Goal: Information Seeking & Learning: Learn about a topic

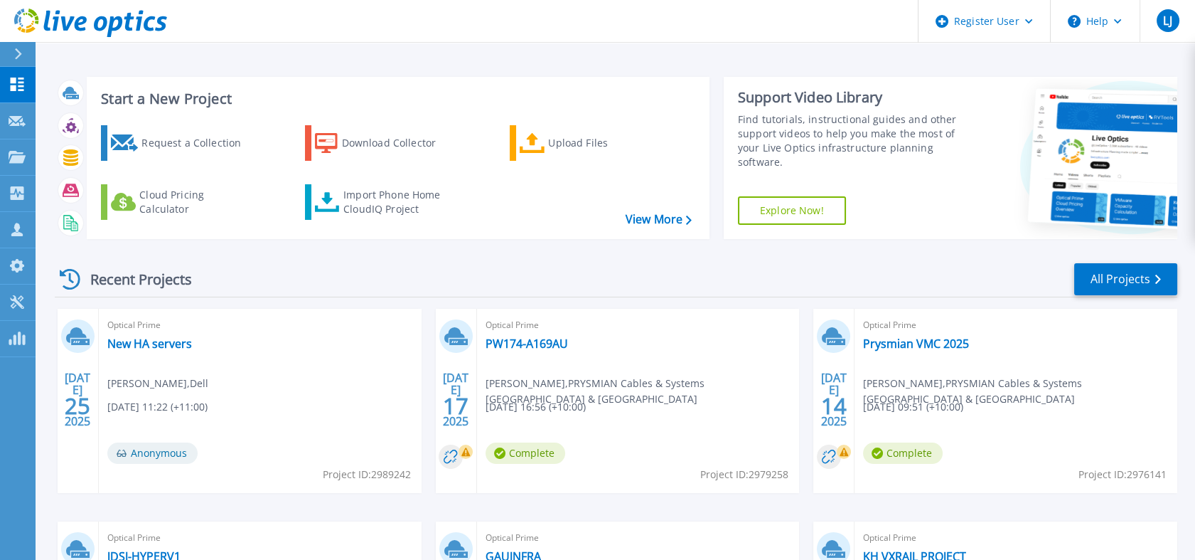
click at [16, 59] on icon at bounding box center [18, 53] width 8 height 11
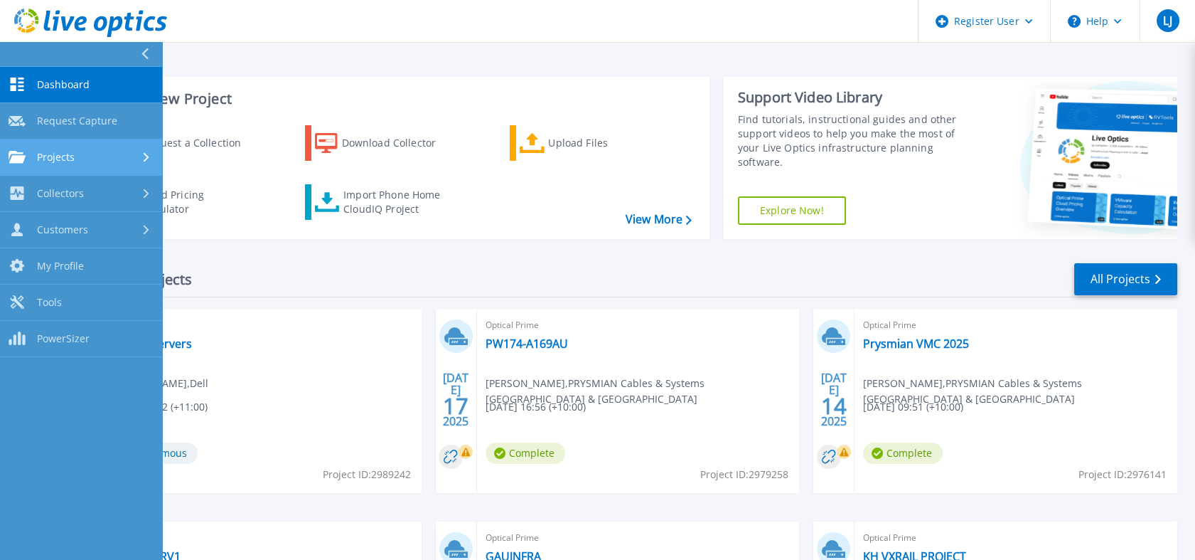
click at [80, 159] on div "Projects" at bounding box center [81, 157] width 145 height 13
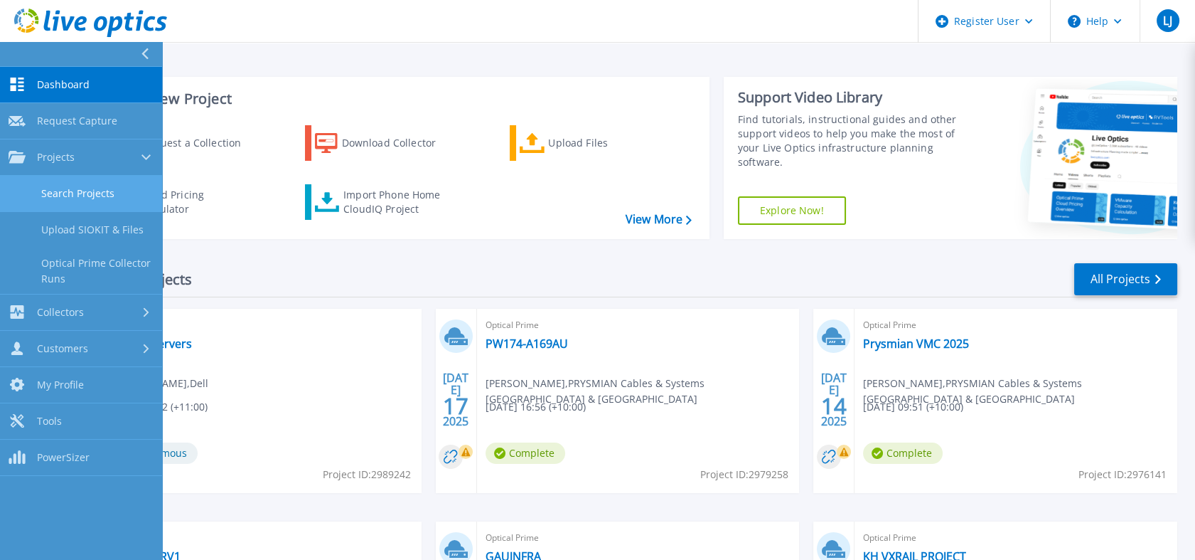
click at [87, 189] on link "Search Projects" at bounding box center [81, 194] width 162 height 36
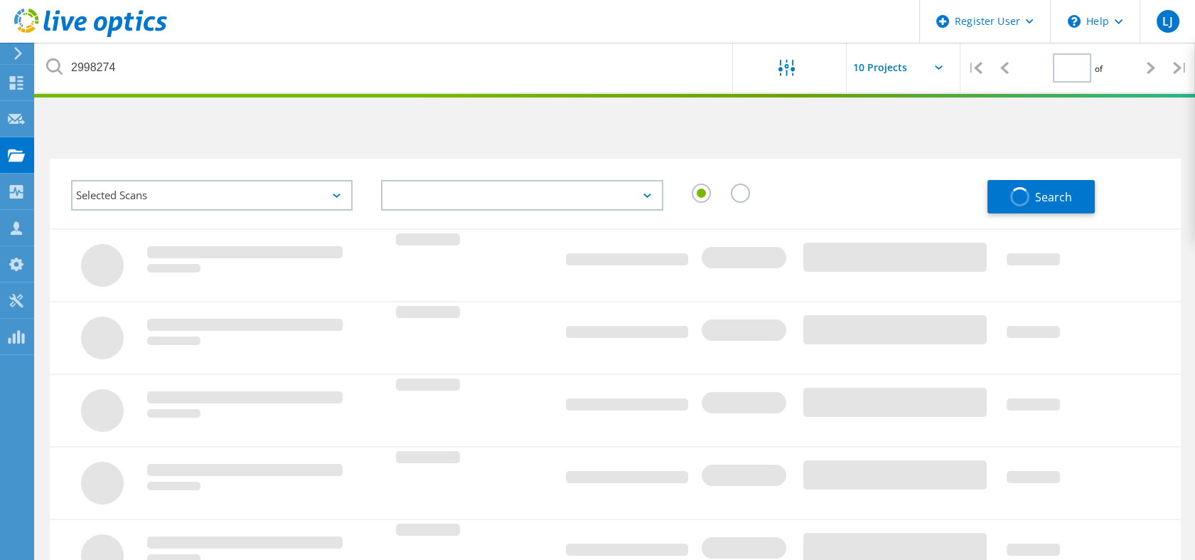
type input "1"
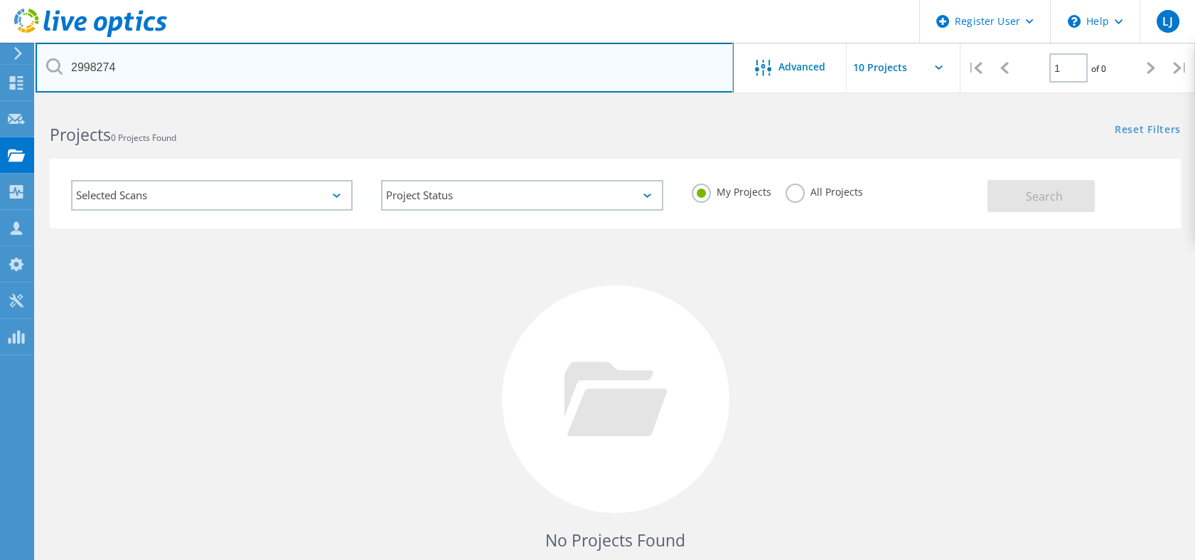
drag, startPoint x: 176, startPoint y: 74, endPoint x: 0, endPoint y: 45, distance: 178.8
click at [0, 46] on html "Register User \n Help Explore Helpful Articles Contact Support LJ Dell User Luk…" at bounding box center [597, 327] width 1195 height 655
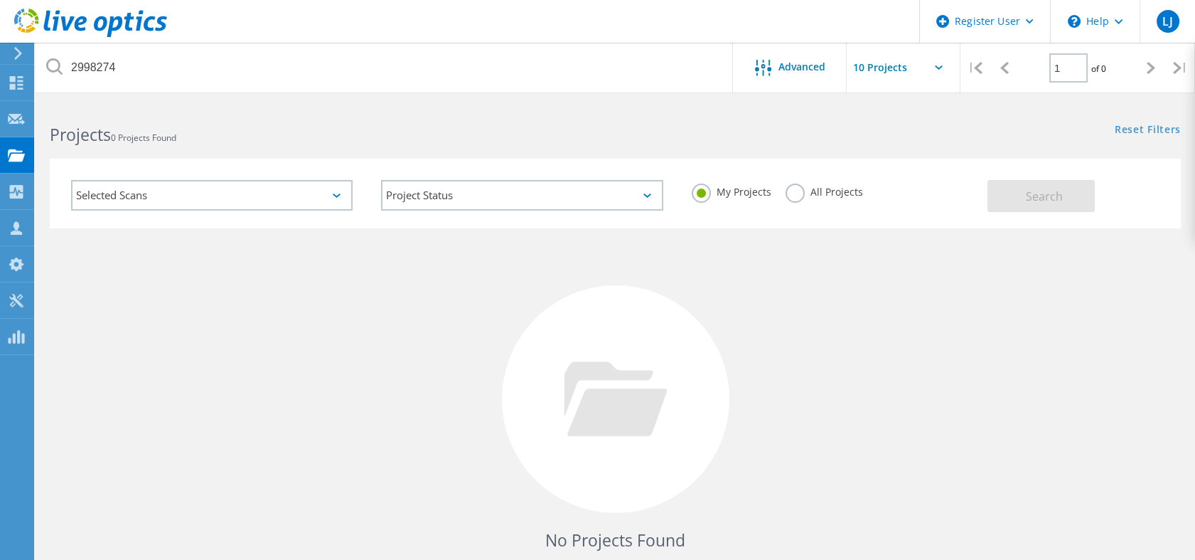
click at [791, 204] on div "My Projects All Projects" at bounding box center [833, 192] width 310 height 53
click at [800, 195] on label "All Projects" at bounding box center [825, 190] width 78 height 14
click at [0, 0] on input "All Projects" at bounding box center [0, 0] width 0 height 0
click at [1033, 201] on span "Search" at bounding box center [1044, 196] width 37 height 16
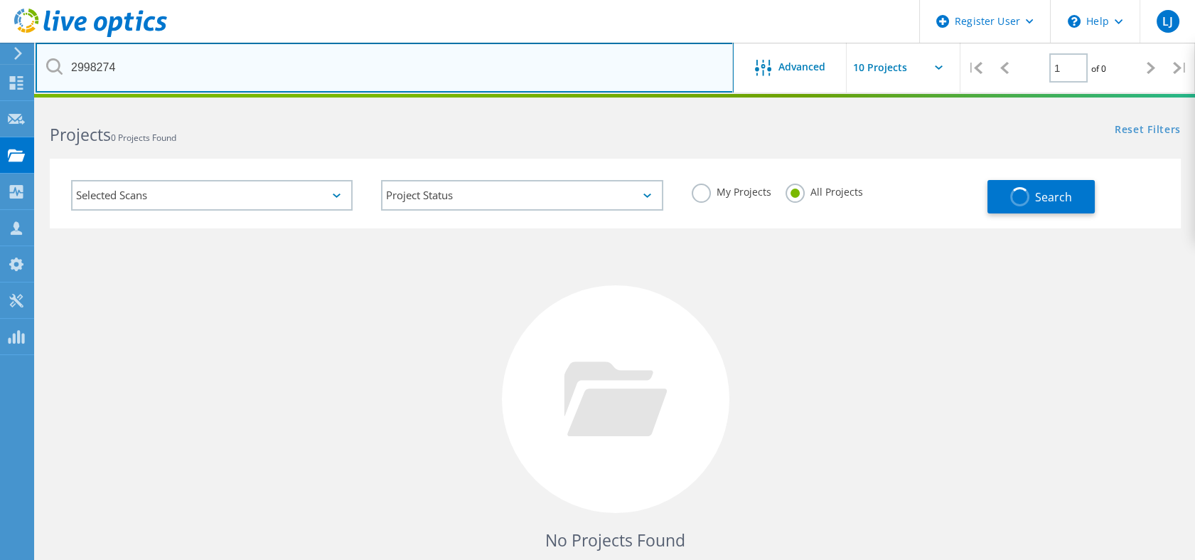
click at [395, 80] on input "2998274" at bounding box center [385, 68] width 698 height 50
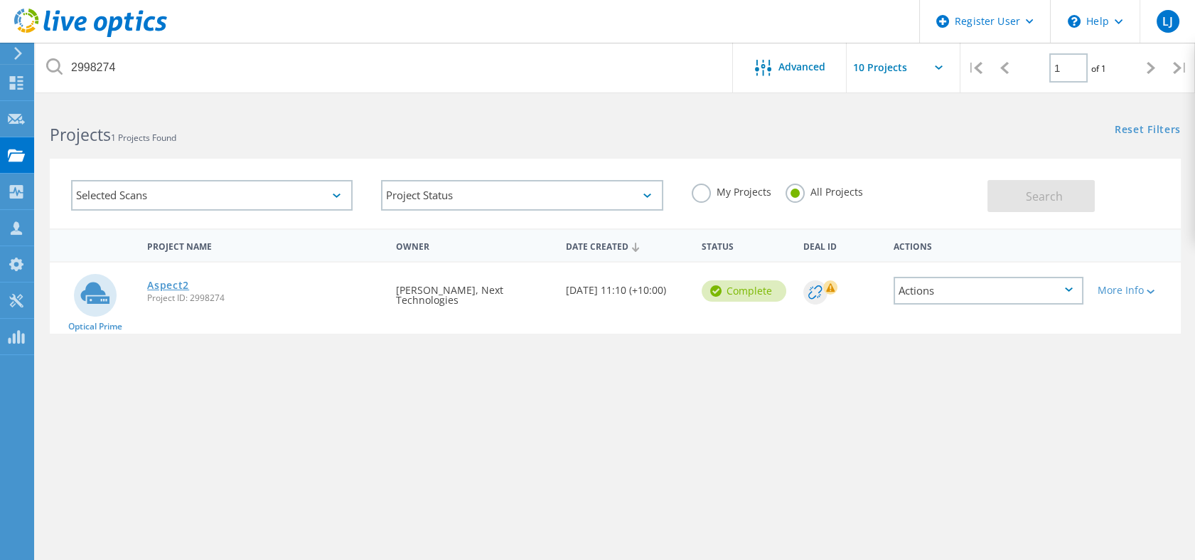
click at [164, 280] on link "Aspect2" at bounding box center [168, 285] width 42 height 10
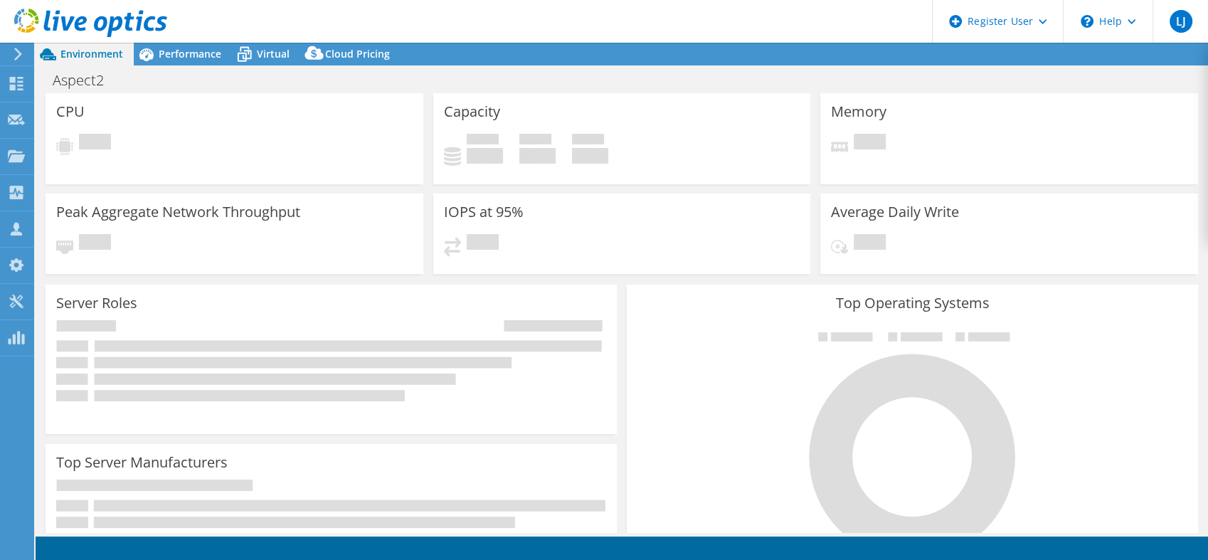
select select "[GEOGRAPHIC_DATA]"
select select "AUD"
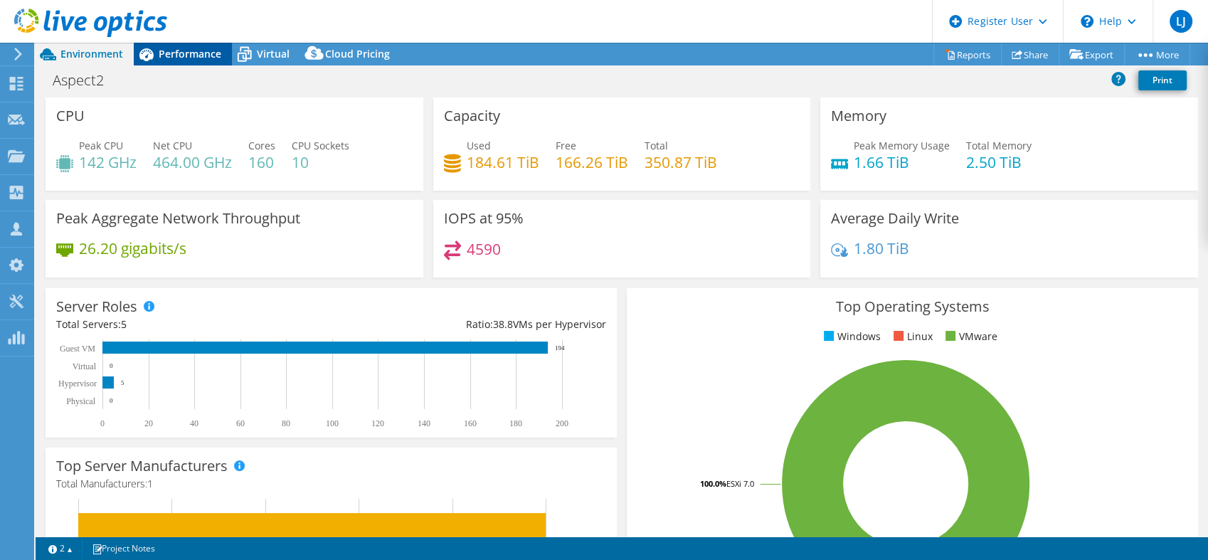
click at [203, 60] on span "Performance" at bounding box center [190, 54] width 63 height 14
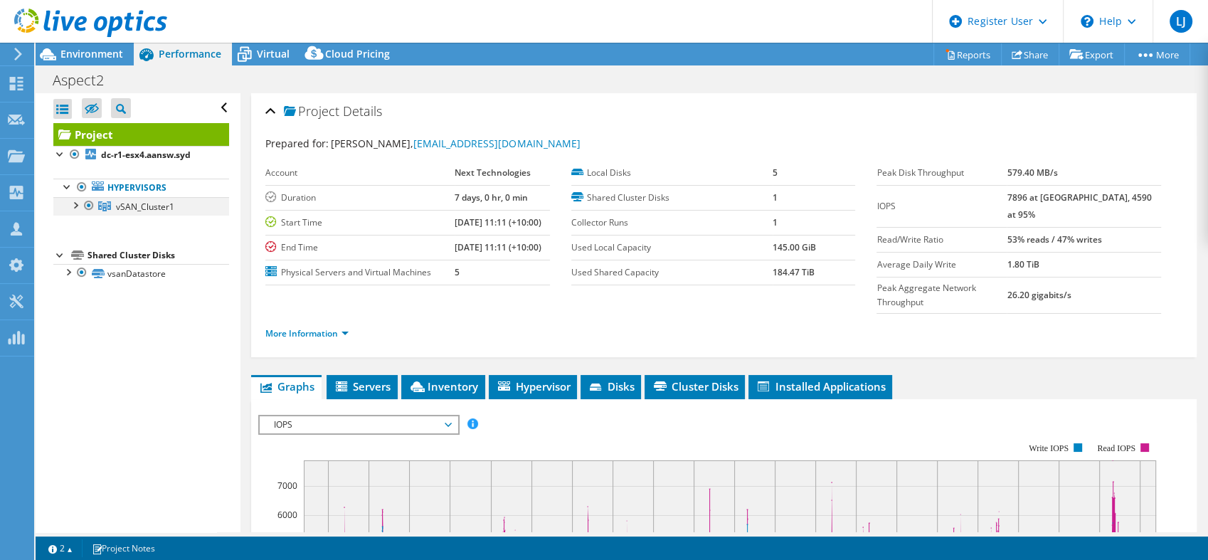
click at [74, 198] on div at bounding box center [75, 204] width 14 height 14
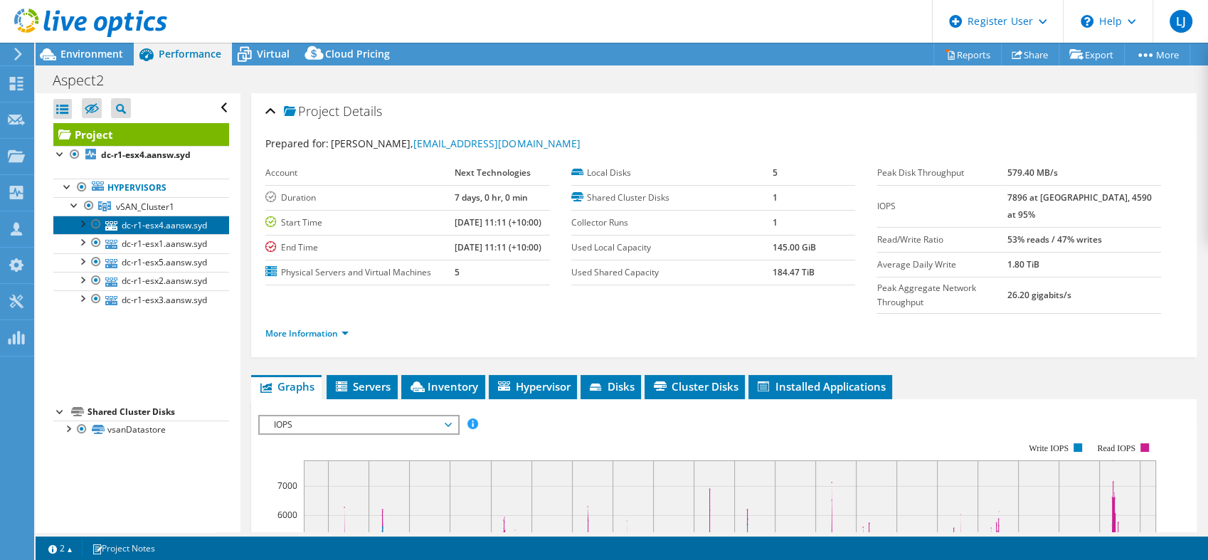
click at [127, 234] on link "dc-r1-esx4.aansw.syd" at bounding box center [141, 224] width 176 height 18
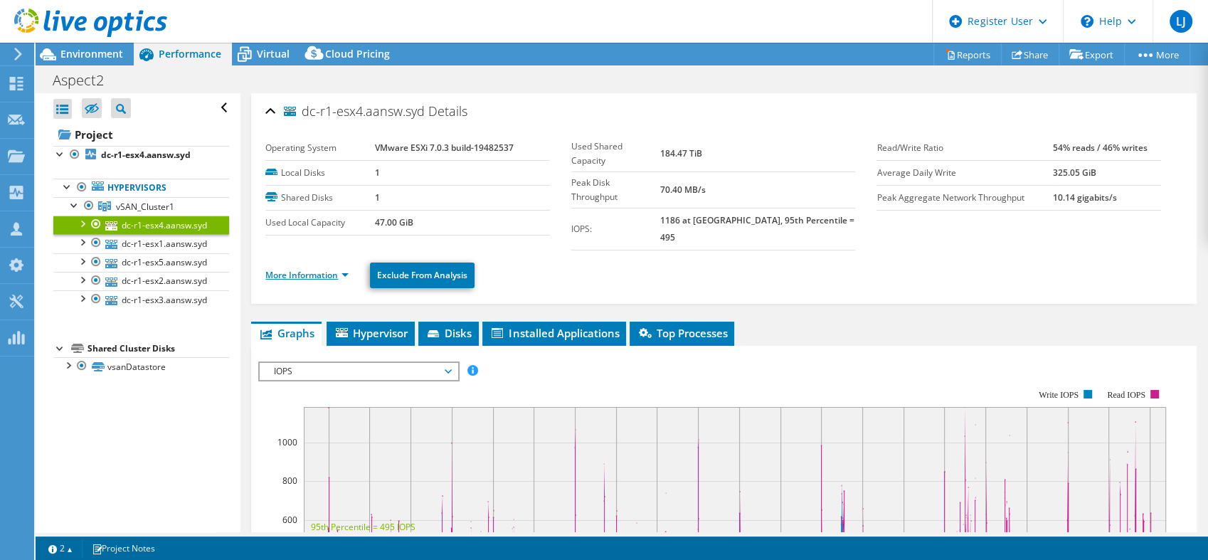
click at [284, 269] on link "More Information" at bounding box center [306, 275] width 83 height 12
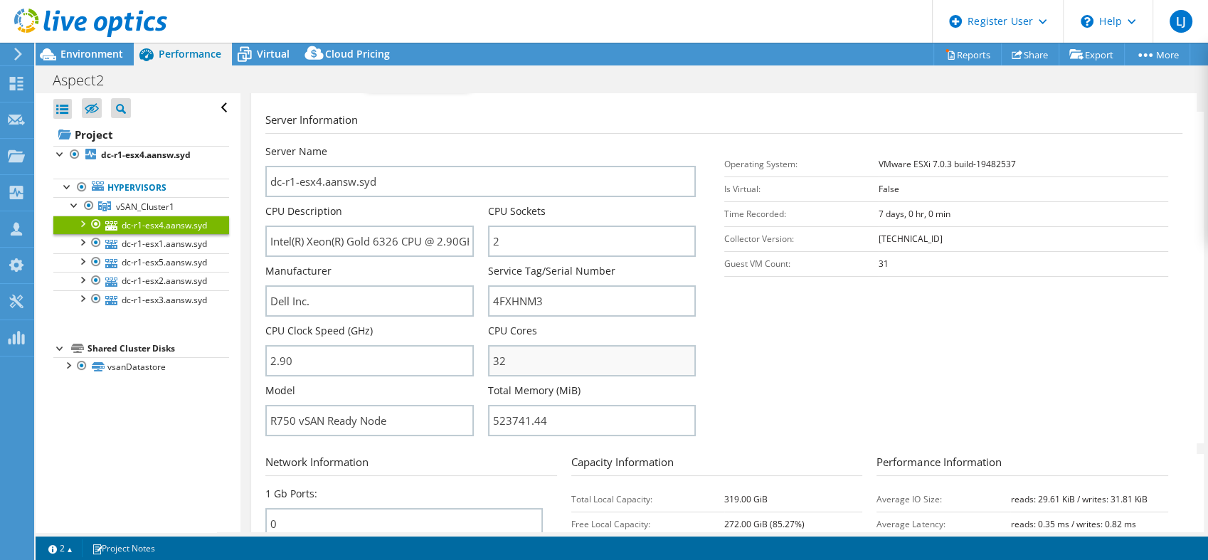
scroll to position [316, 0]
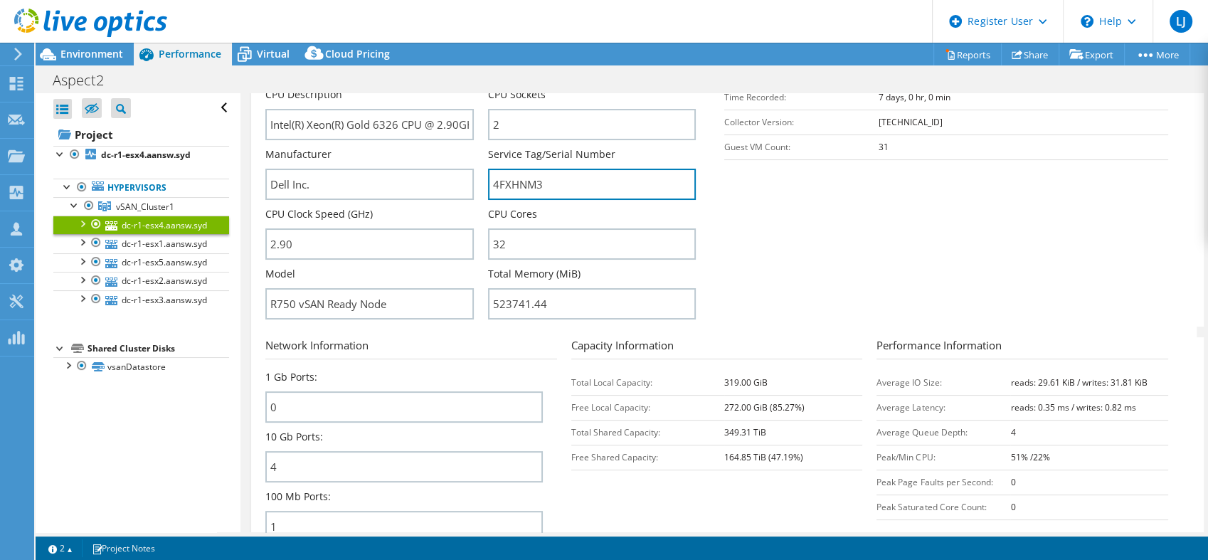
drag, startPoint x: 551, startPoint y: 174, endPoint x: 341, endPoint y: 151, distance: 211.8
click at [341, 28] on div "Server Name dc-r1-esx4.aansw.syd CPU Description Intel(R) Xeon(R) Gold 6326 CPU…" at bounding box center [487, 28] width 444 height 0
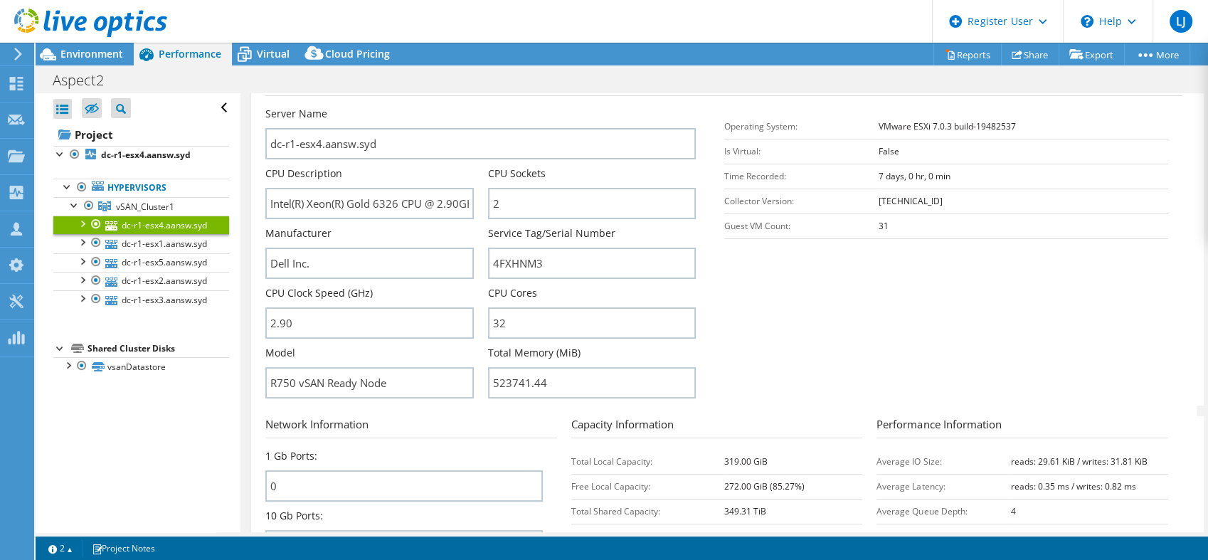
scroll to position [0, 0]
